Goal: Transaction & Acquisition: Book appointment/travel/reservation

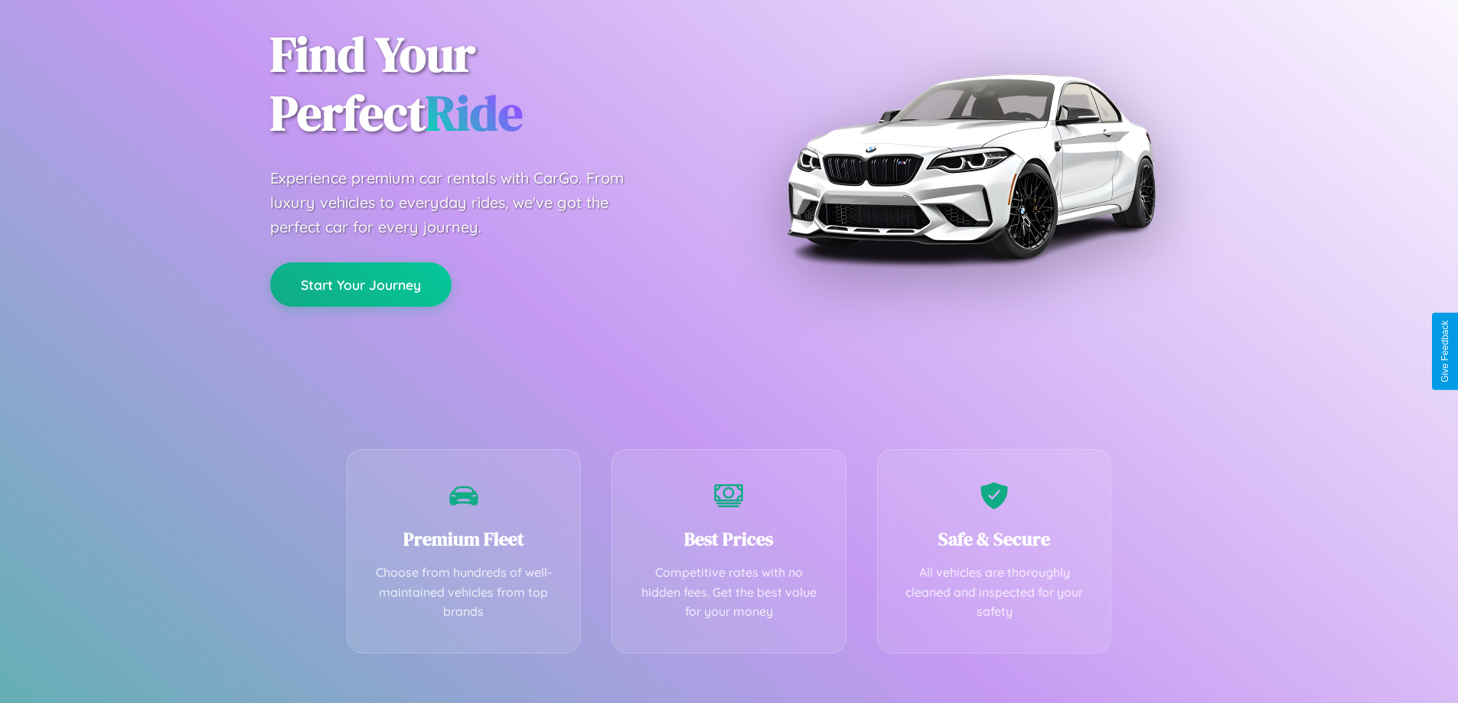
scroll to position [302, 0]
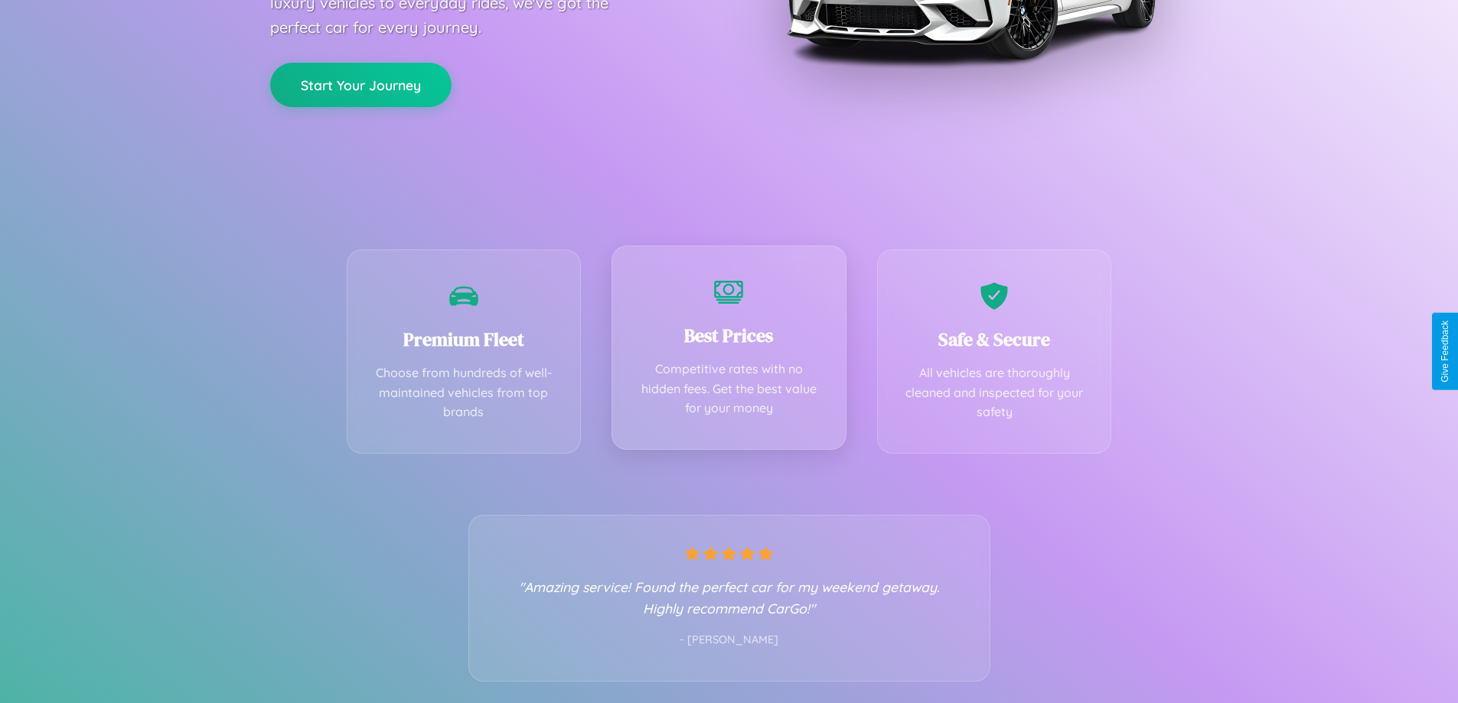
click at [729, 351] on div "Best Prices Competitive rates with no hidden fees. Get the best value for your …" at bounding box center [729, 348] width 235 height 204
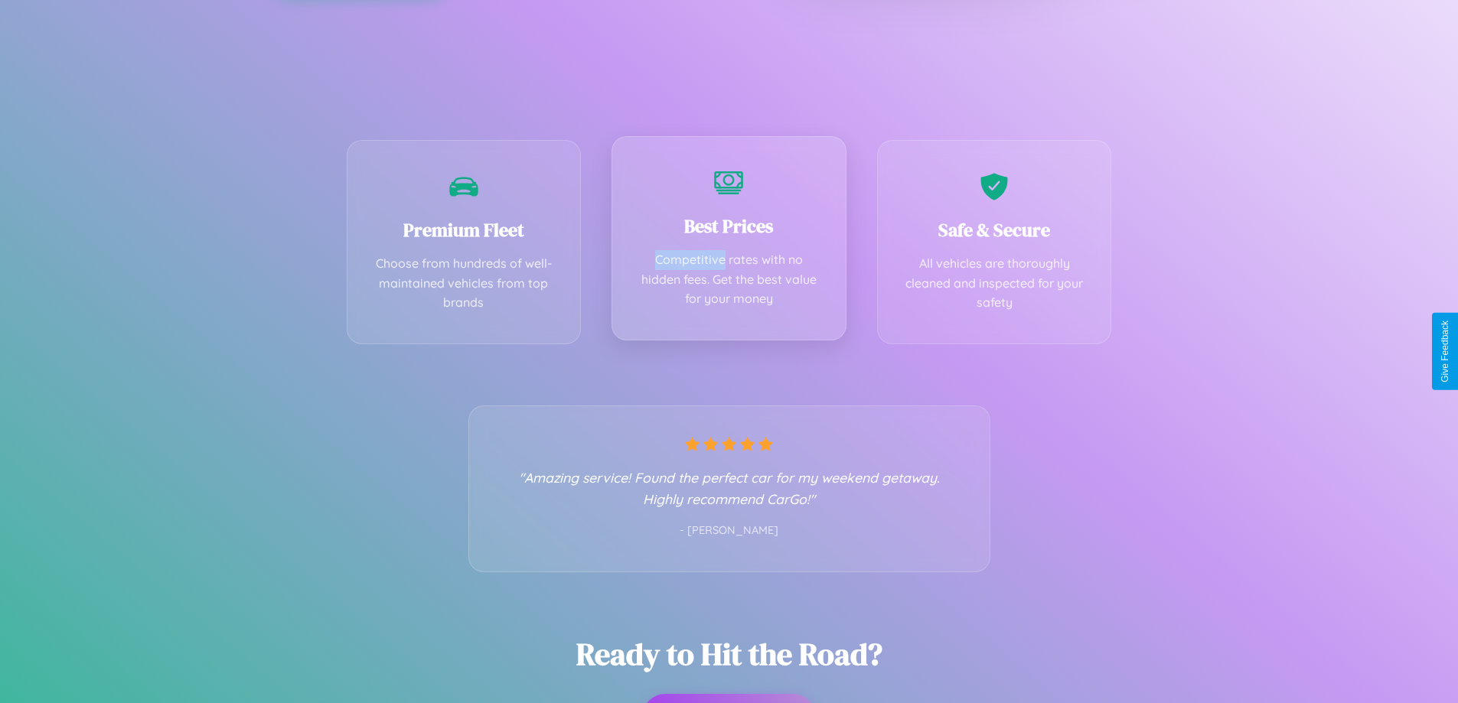
scroll to position [0, 0]
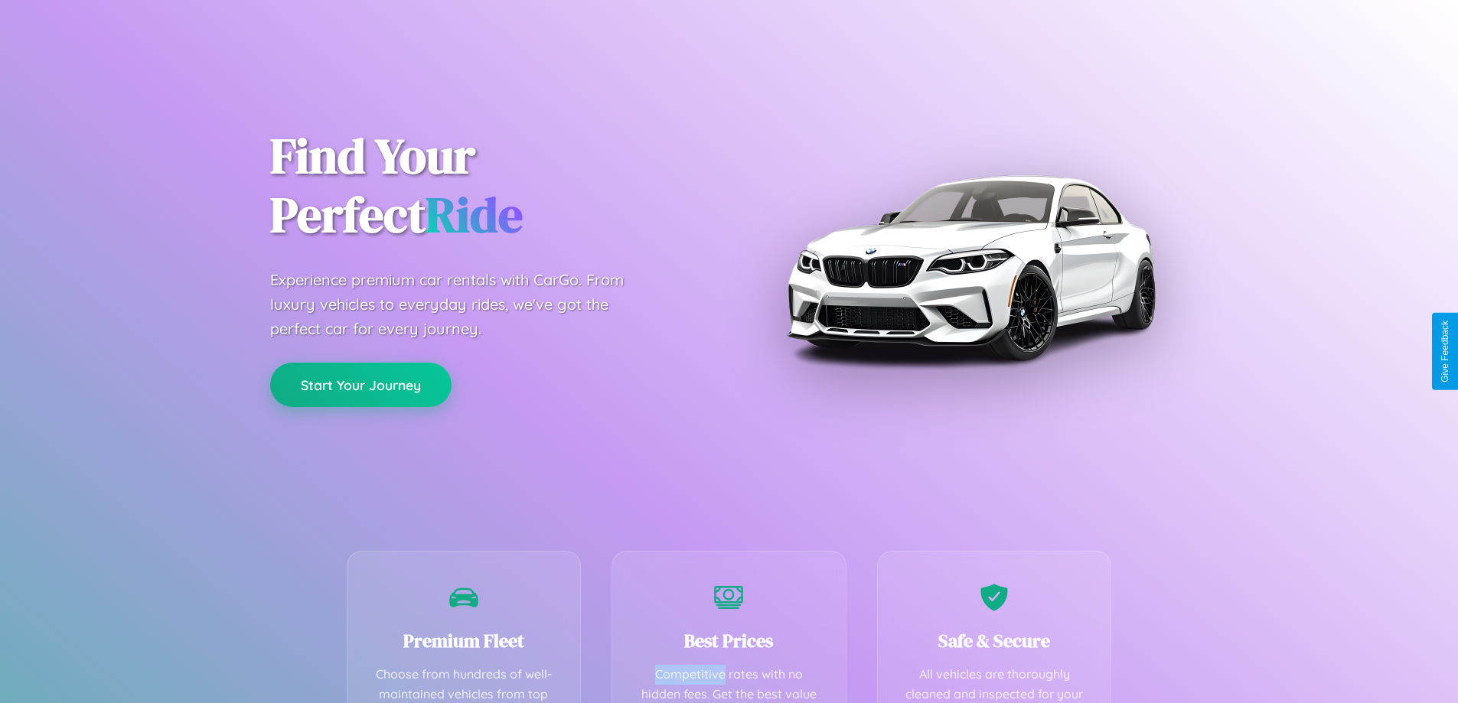
click at [361, 385] on button "Start Your Journey" at bounding box center [360, 385] width 181 height 44
click at [361, 384] on button "Start Your Journey" at bounding box center [360, 385] width 181 height 44
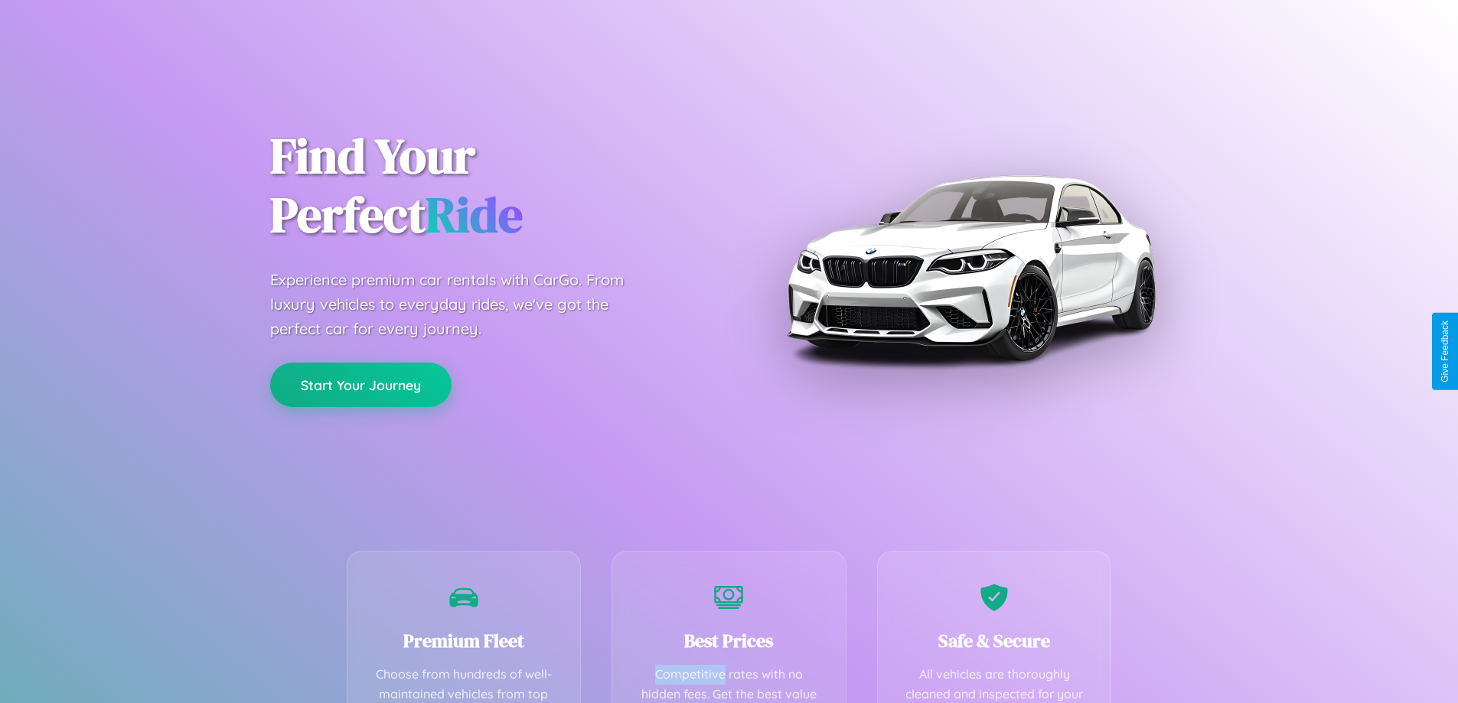
click at [361, 384] on button "Start Your Journey" at bounding box center [360, 385] width 181 height 44
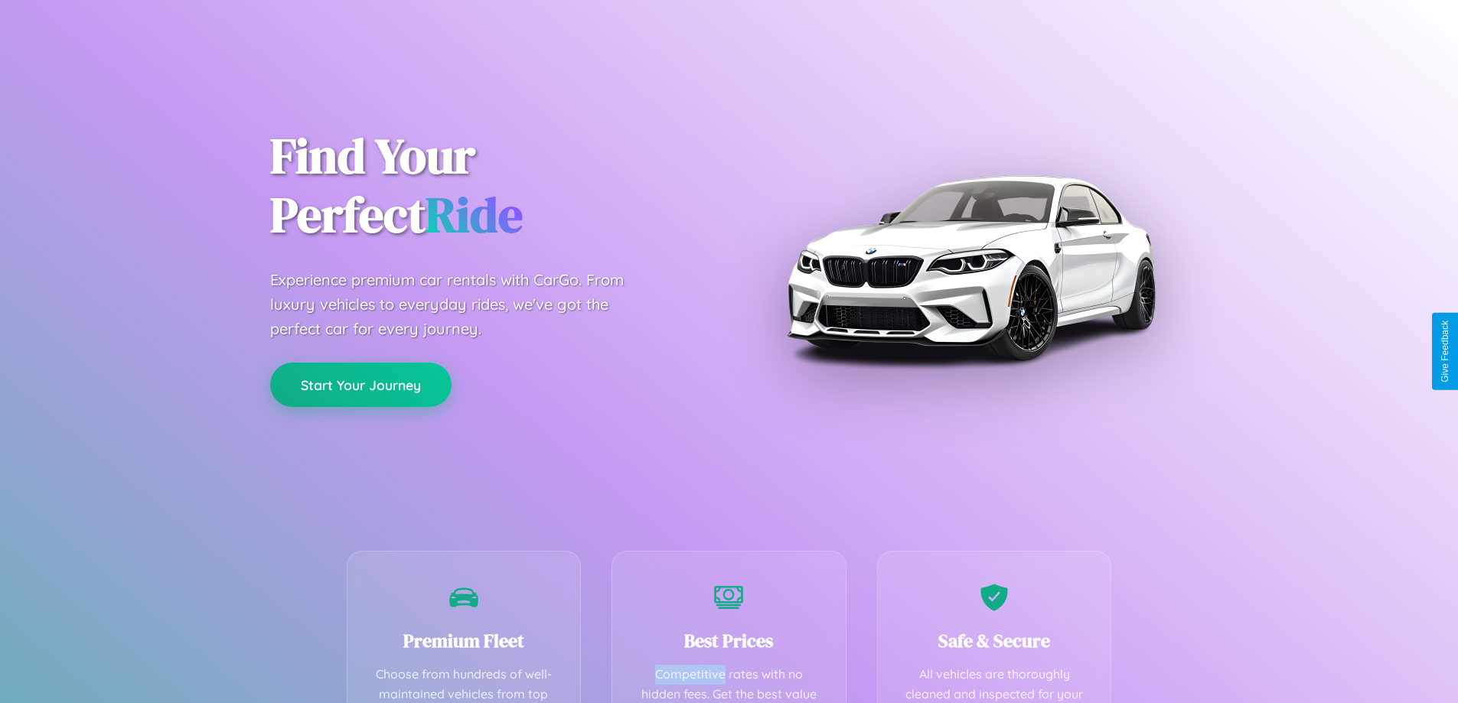
click at [361, 384] on button "Start Your Journey" at bounding box center [360, 385] width 181 height 44
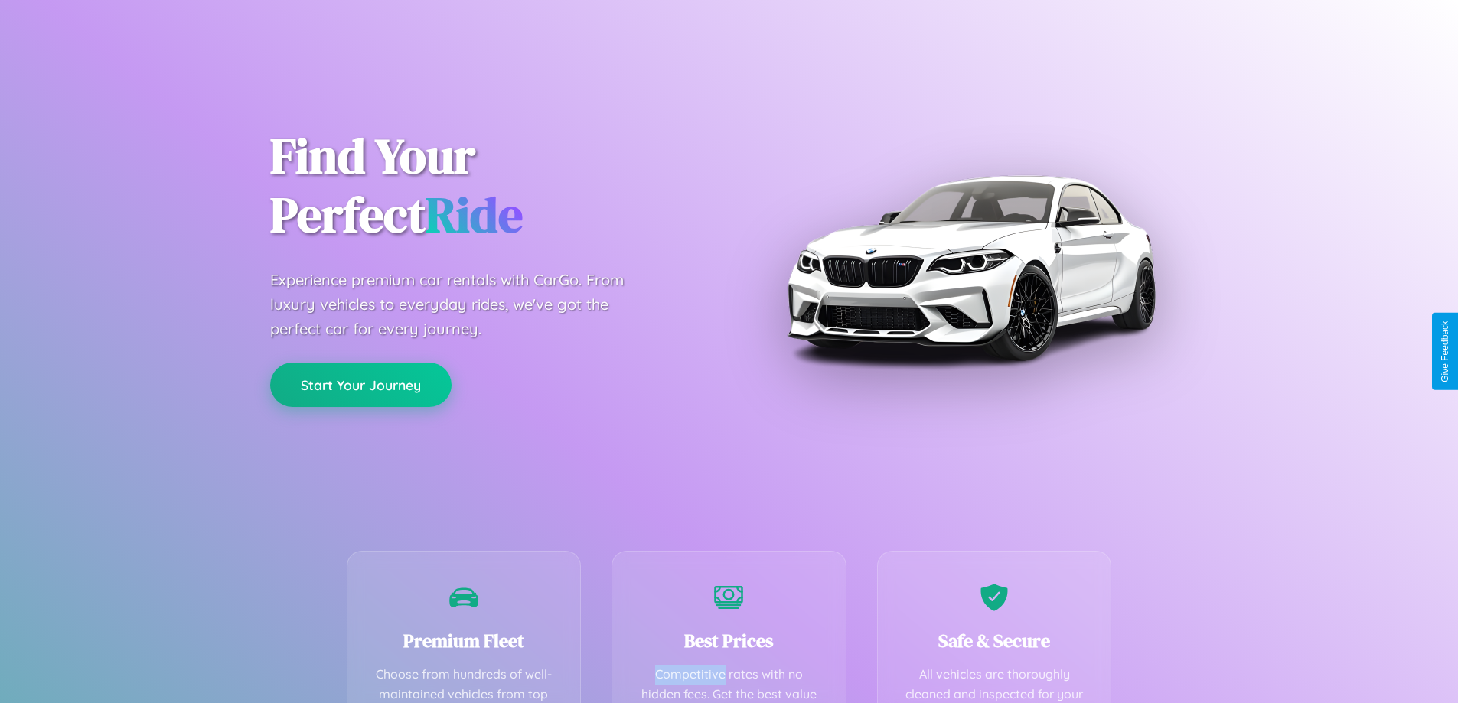
click at [361, 384] on button "Start Your Journey" at bounding box center [360, 385] width 181 height 44
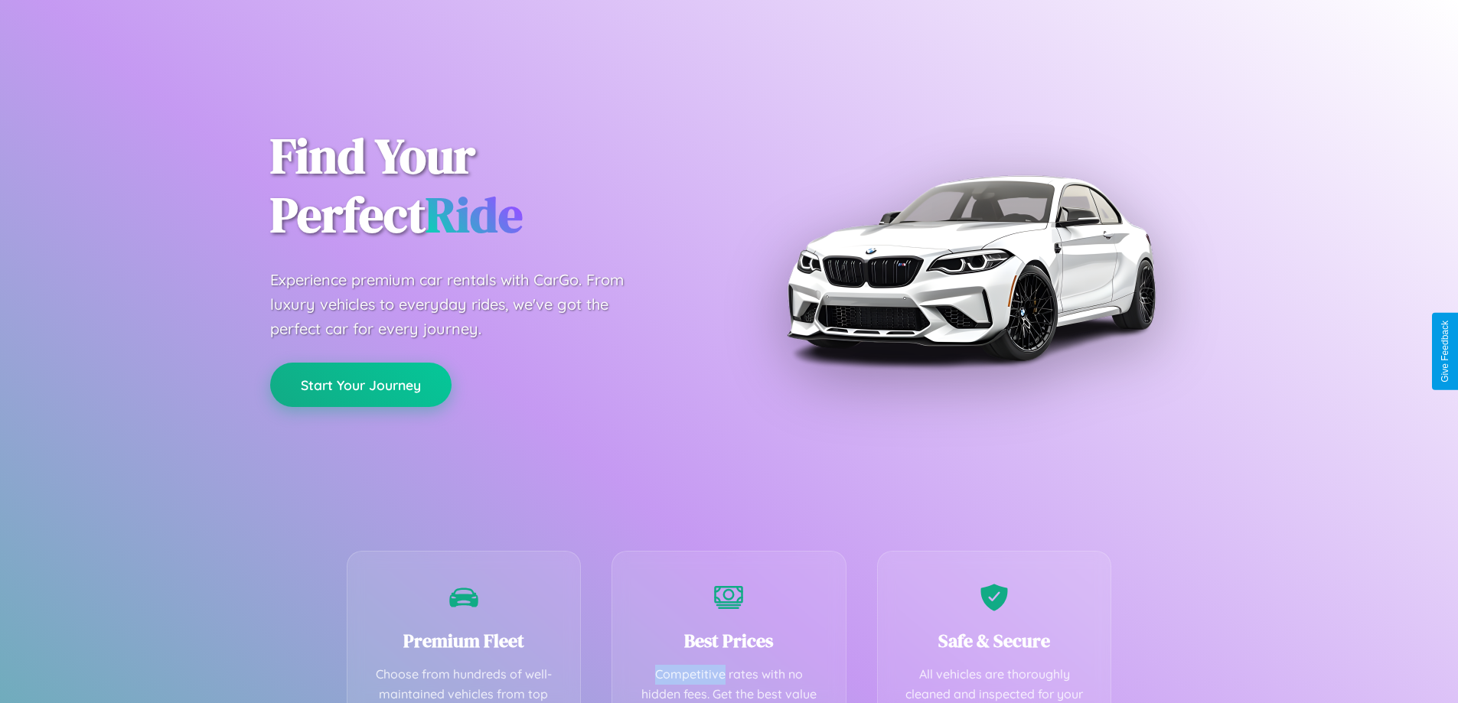
click at [361, 384] on button "Start Your Journey" at bounding box center [360, 385] width 181 height 44
